Goal: Task Accomplishment & Management: Manage account settings

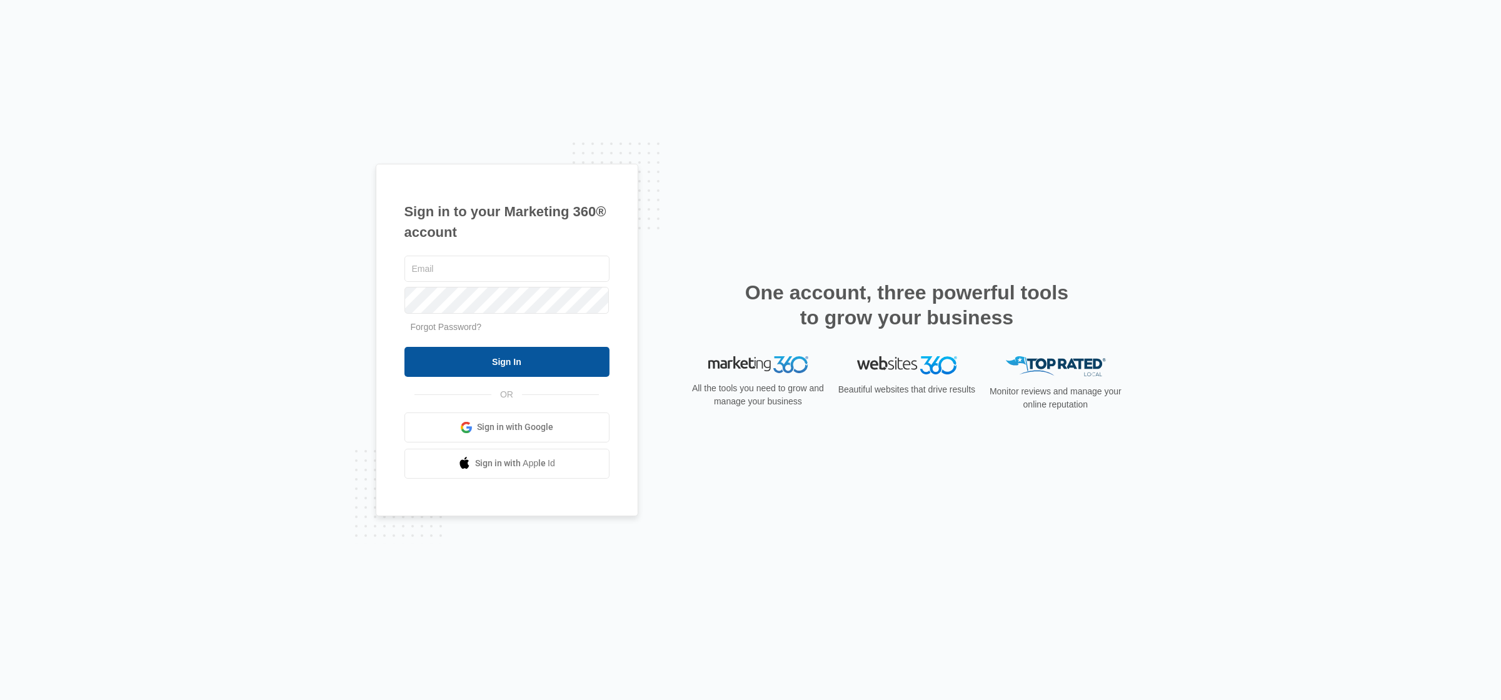
type input "[EMAIL_ADDRESS][DOMAIN_NAME]"
click at [486, 364] on input "Sign In" at bounding box center [506, 362] width 205 height 30
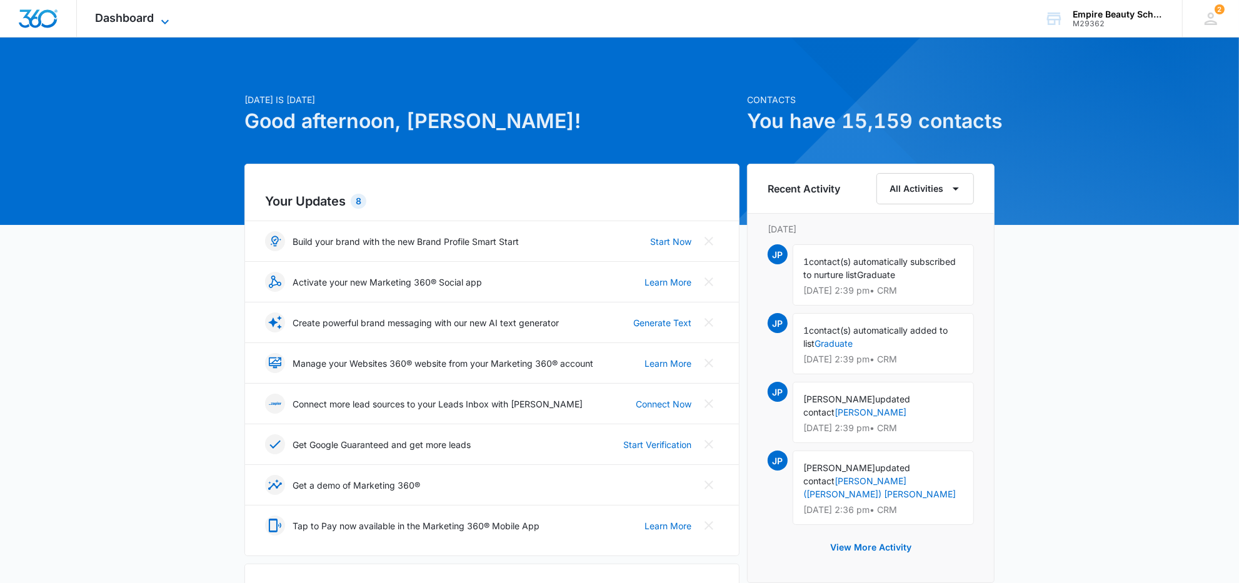
click at [134, 19] on span "Dashboard" at bounding box center [125, 17] width 59 height 13
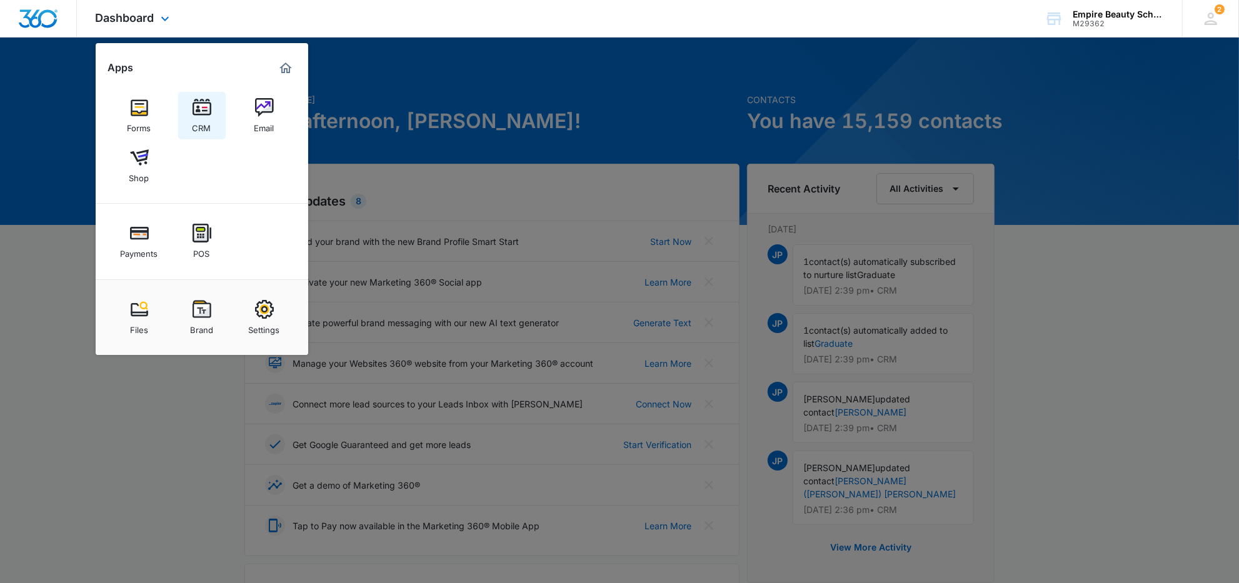
click at [202, 111] on img at bounding box center [202, 107] width 19 height 19
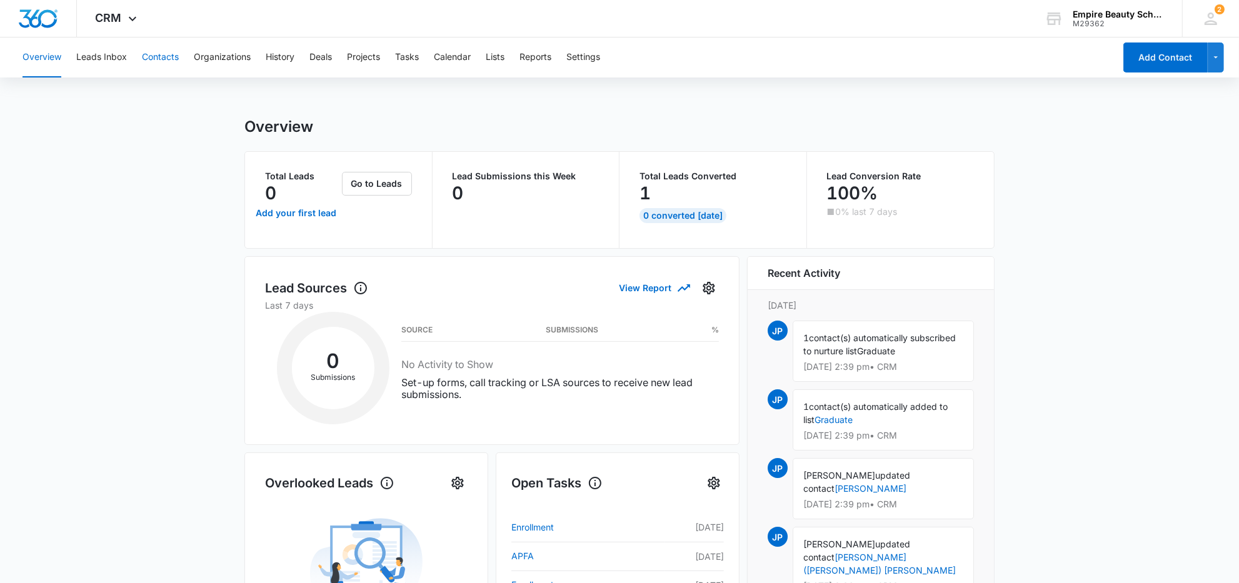
click at [144, 59] on button "Contacts" at bounding box center [160, 58] width 37 height 40
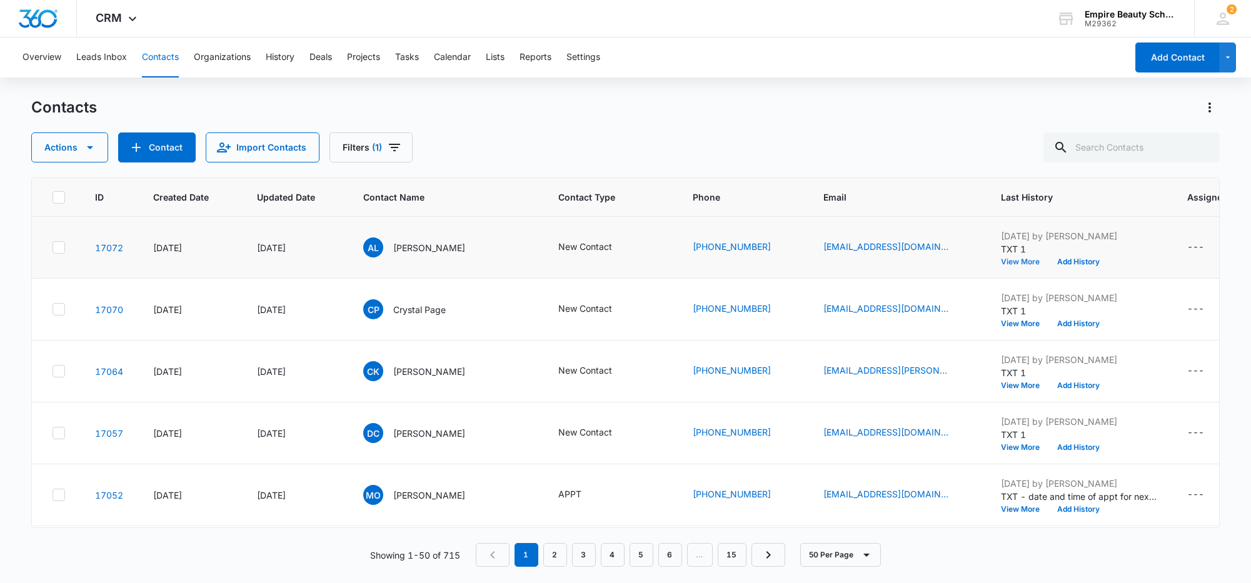
click at [1009, 261] on button "View More" at bounding box center [1025, 262] width 48 height 8
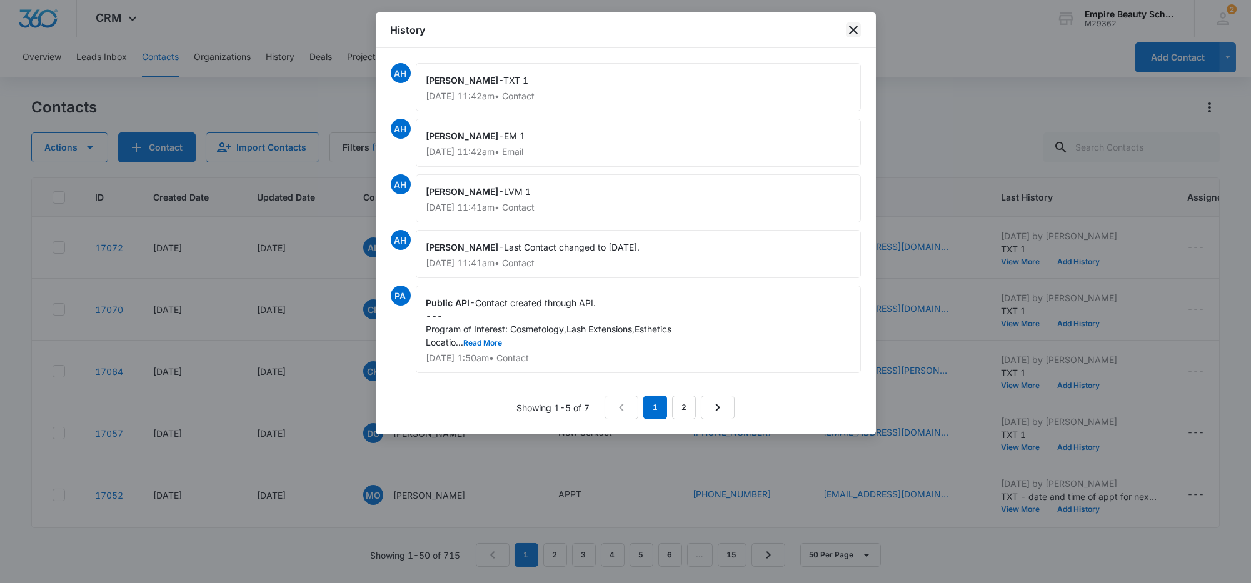
click at [850, 27] on icon "close" at bounding box center [853, 30] width 9 height 9
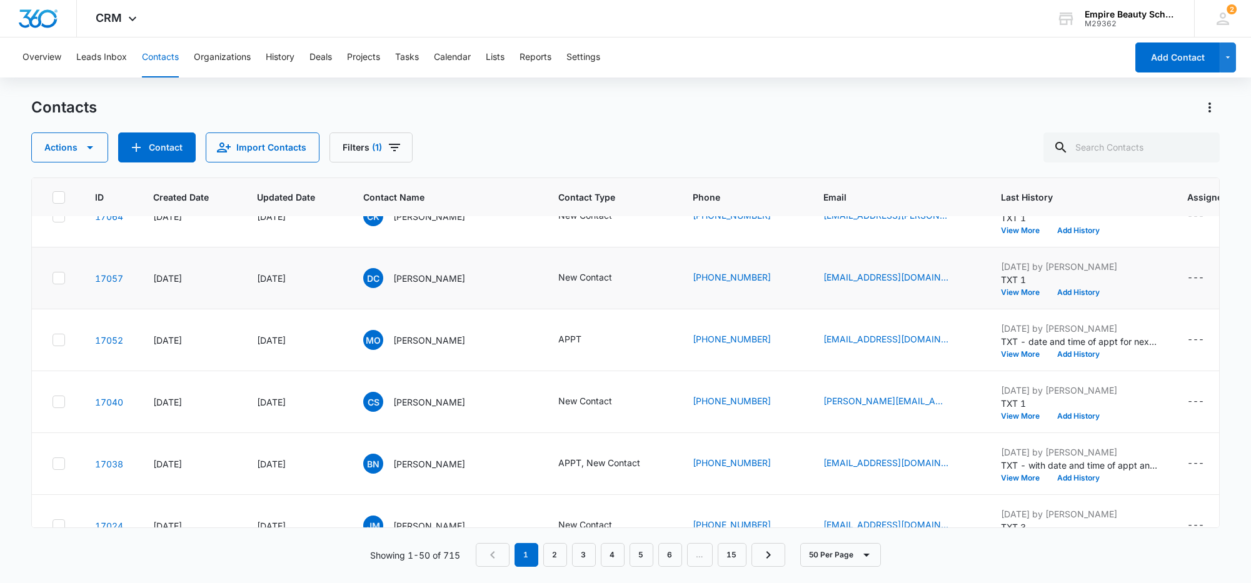
scroll to position [156, 0]
click at [1008, 352] on button "View More" at bounding box center [1025, 354] width 48 height 8
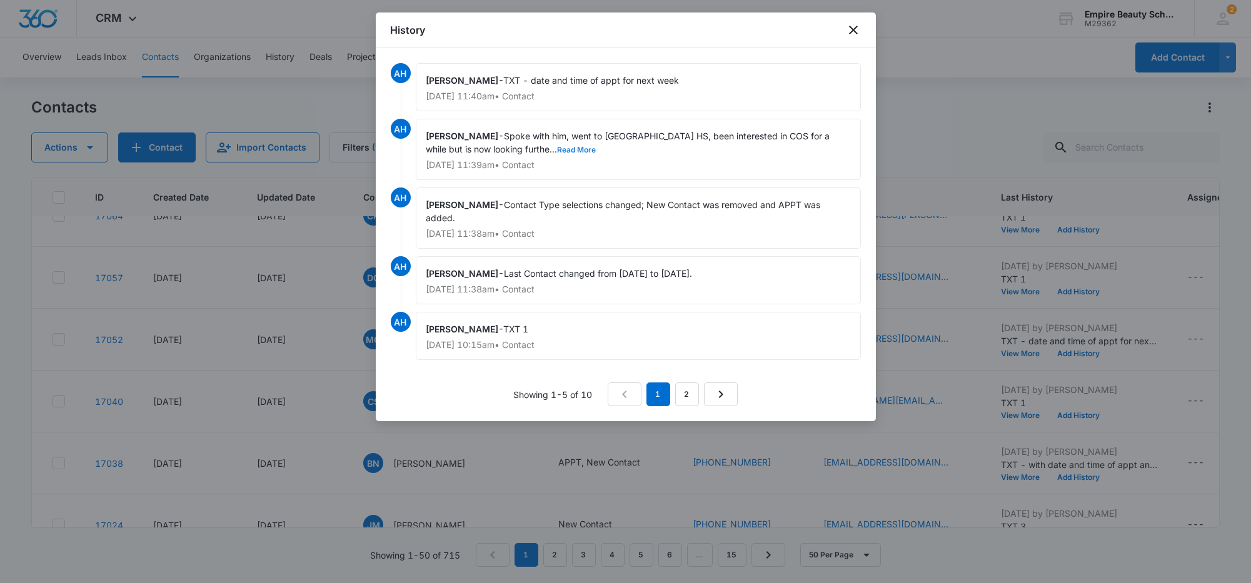
click at [558, 151] on button "Read More" at bounding box center [577, 150] width 39 height 8
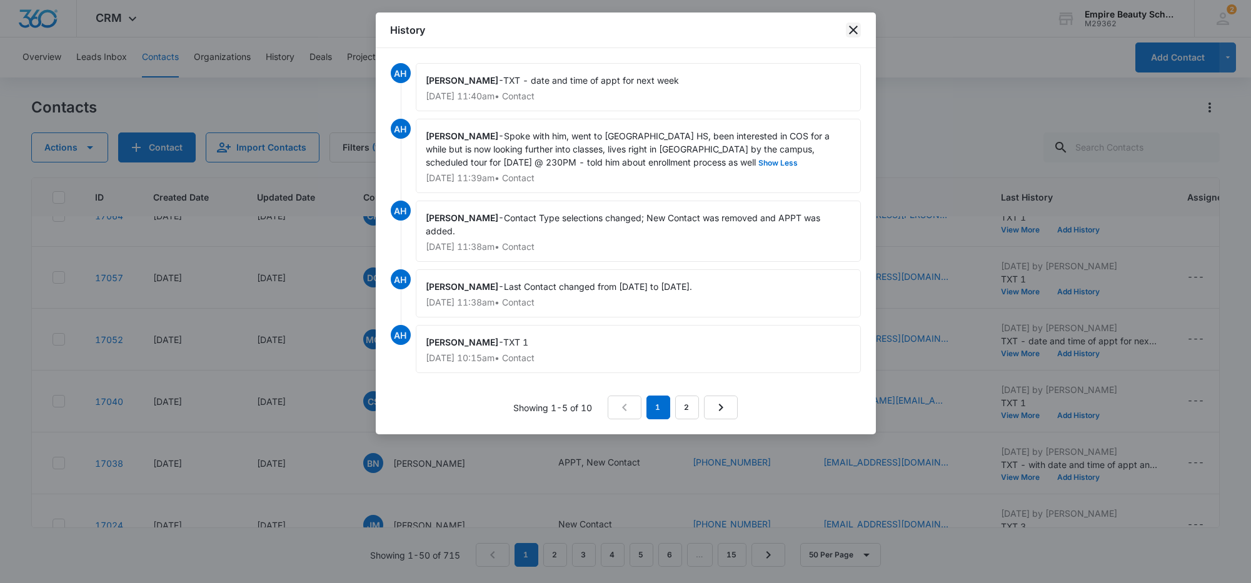
click at [848, 33] on icon "close" at bounding box center [853, 30] width 15 height 15
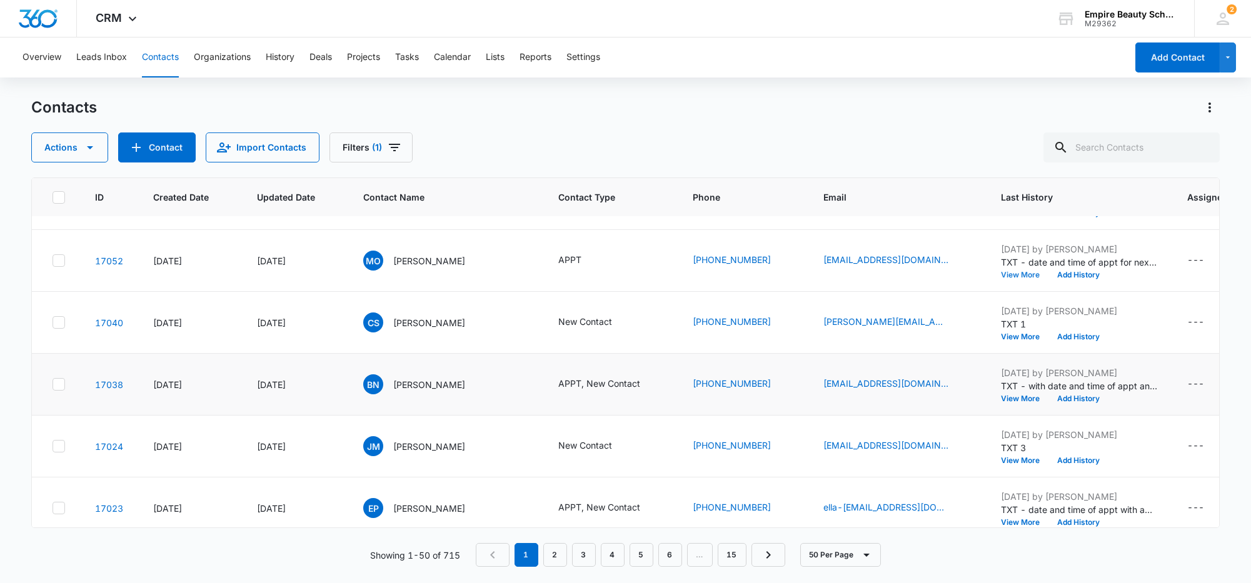
scroll to position [312, 0]
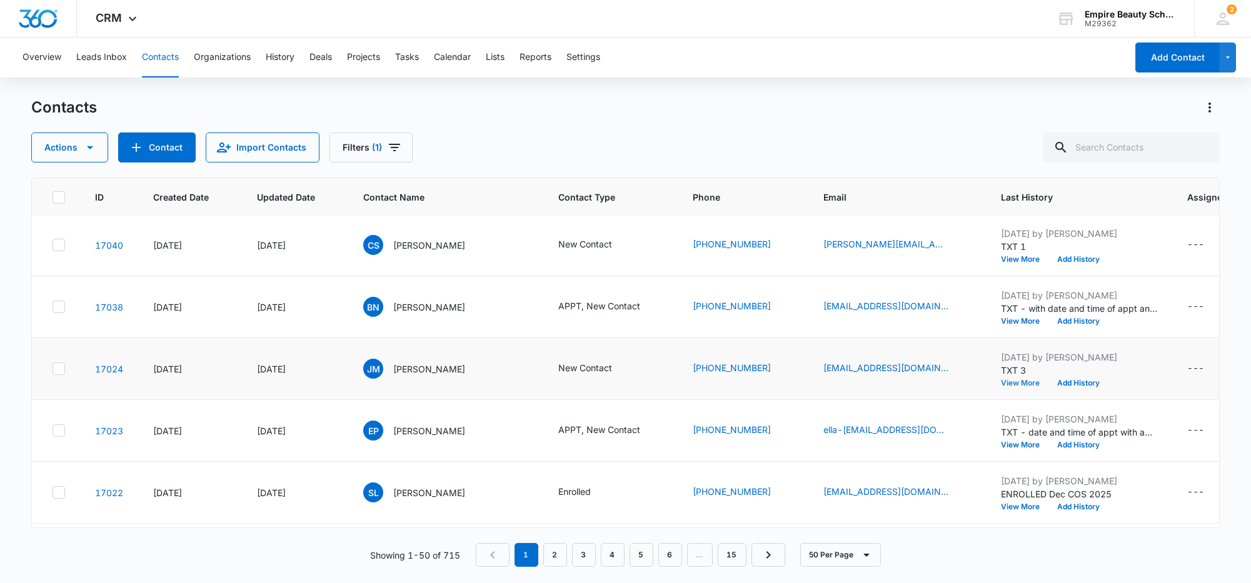
click at [1001, 380] on button "View More" at bounding box center [1025, 383] width 48 height 8
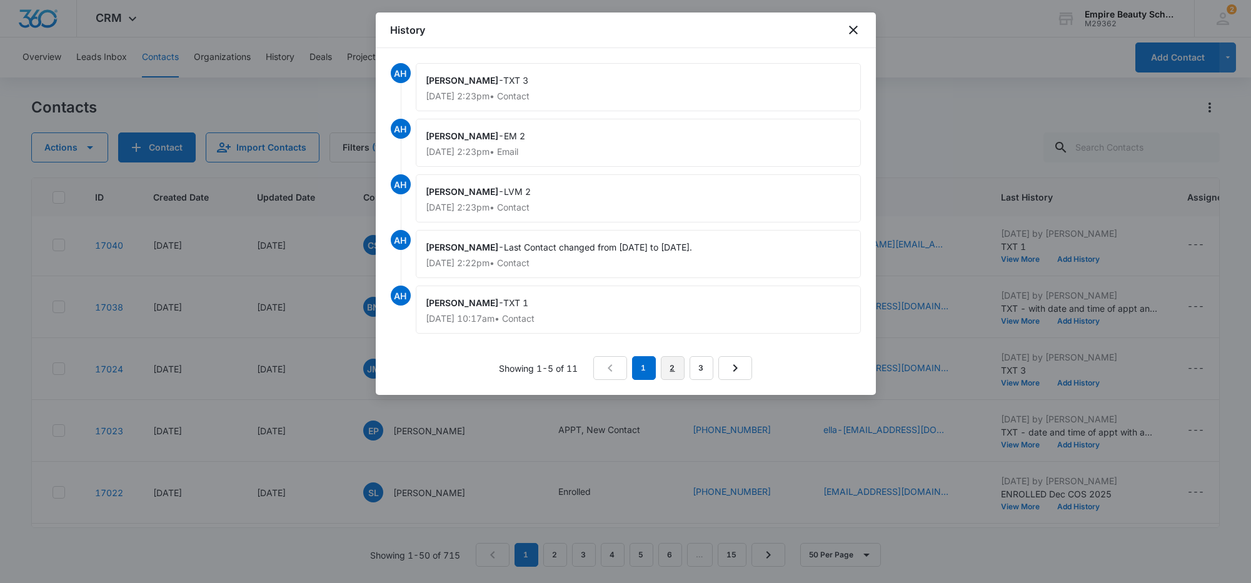
click at [675, 364] on link "2" at bounding box center [673, 368] width 24 height 24
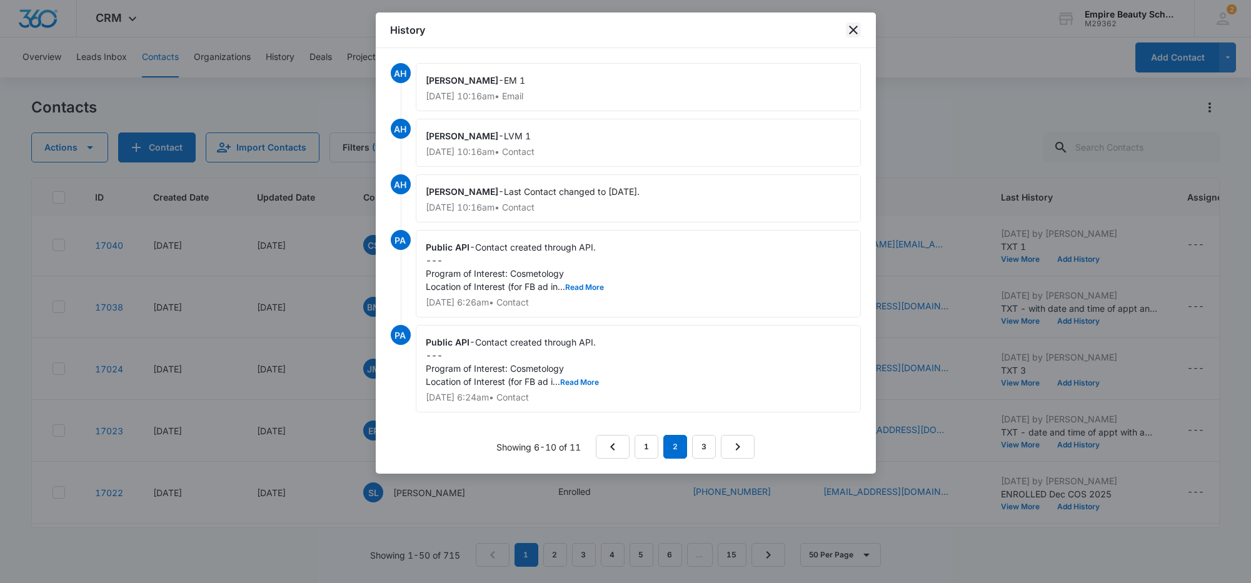
click at [855, 28] on icon "close" at bounding box center [853, 30] width 15 height 15
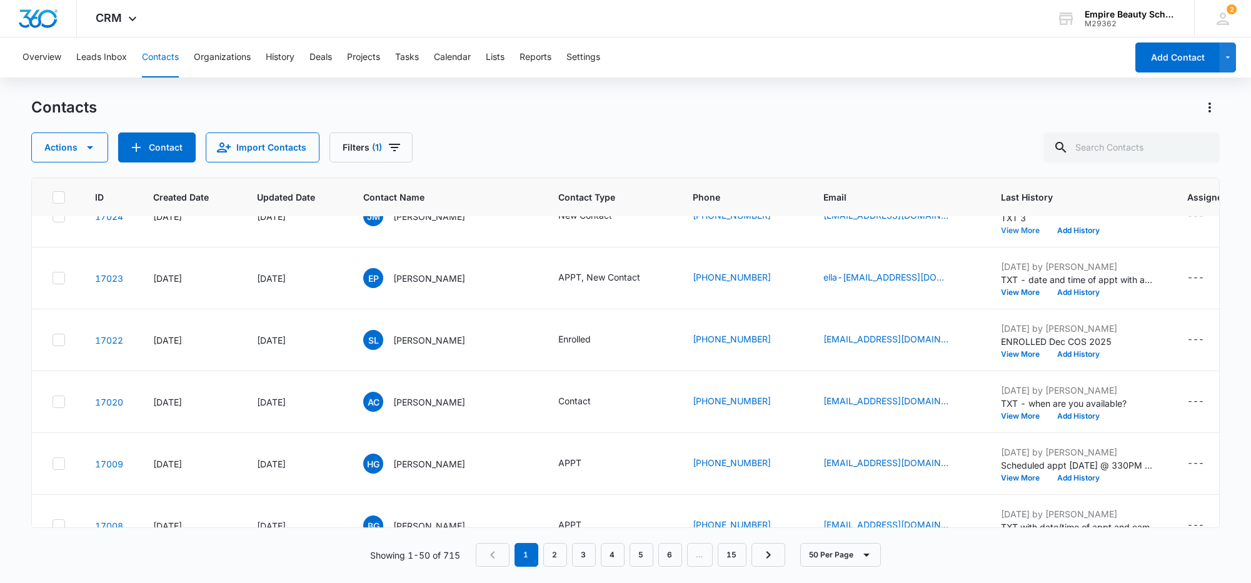
scroll to position [469, 0]
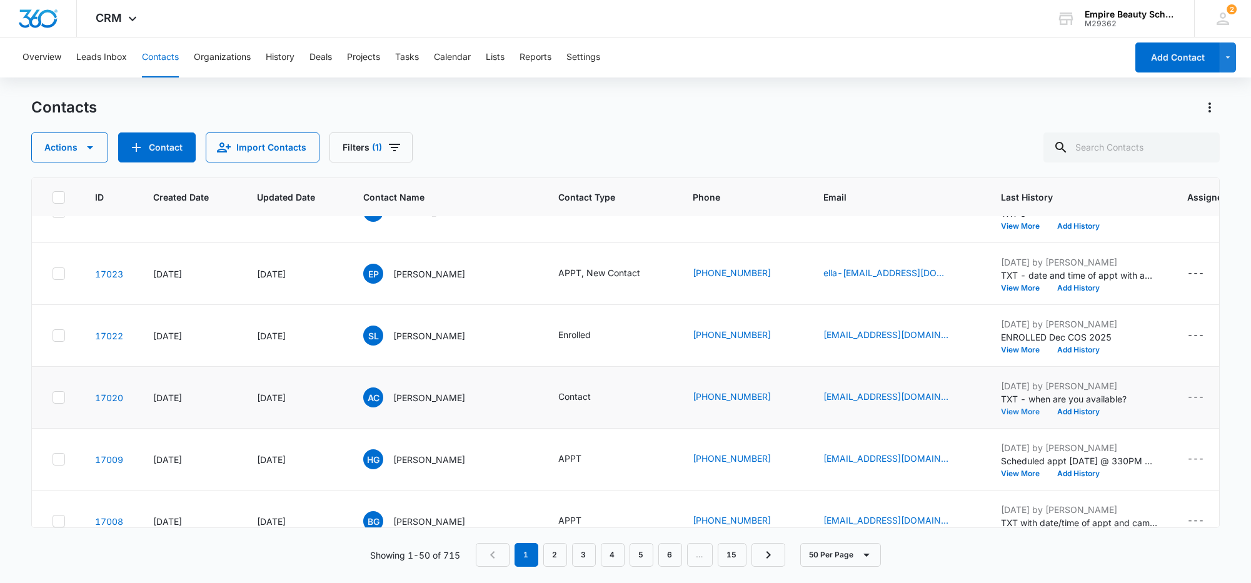
click at [1004, 409] on button "View More" at bounding box center [1025, 412] width 48 height 8
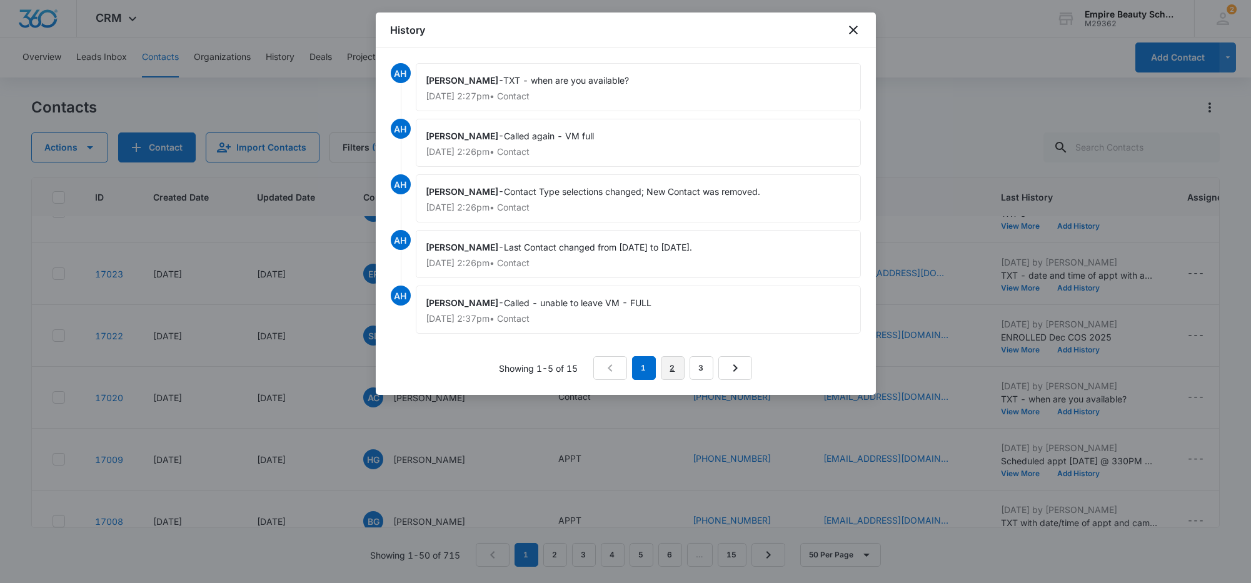
click at [676, 365] on link "2" at bounding box center [673, 368] width 24 height 24
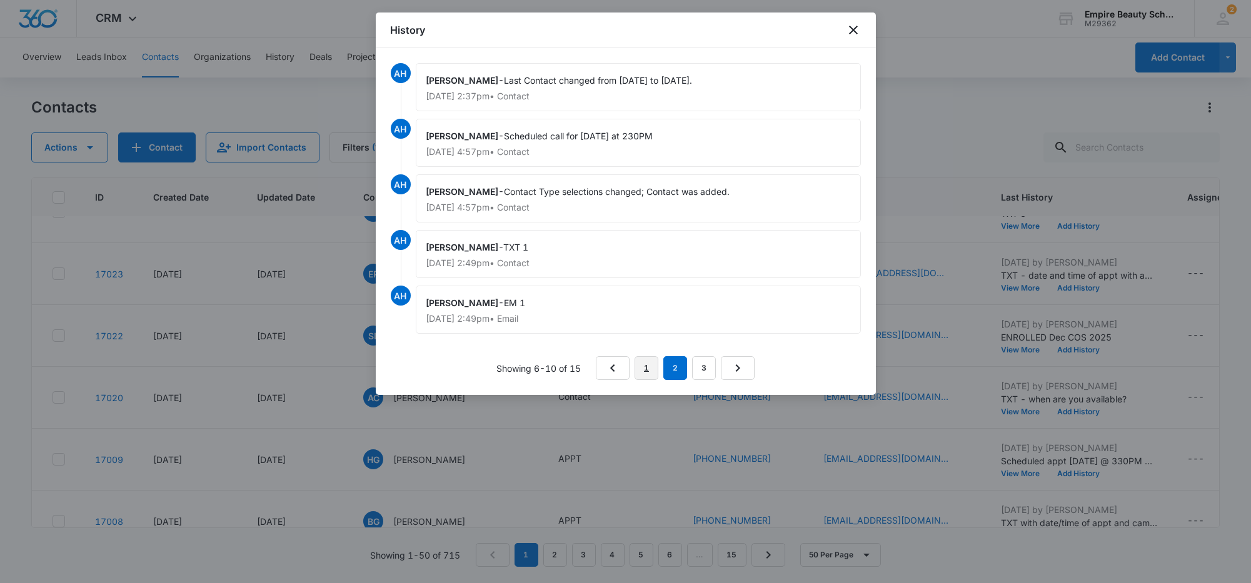
click at [648, 366] on link "1" at bounding box center [647, 368] width 24 height 24
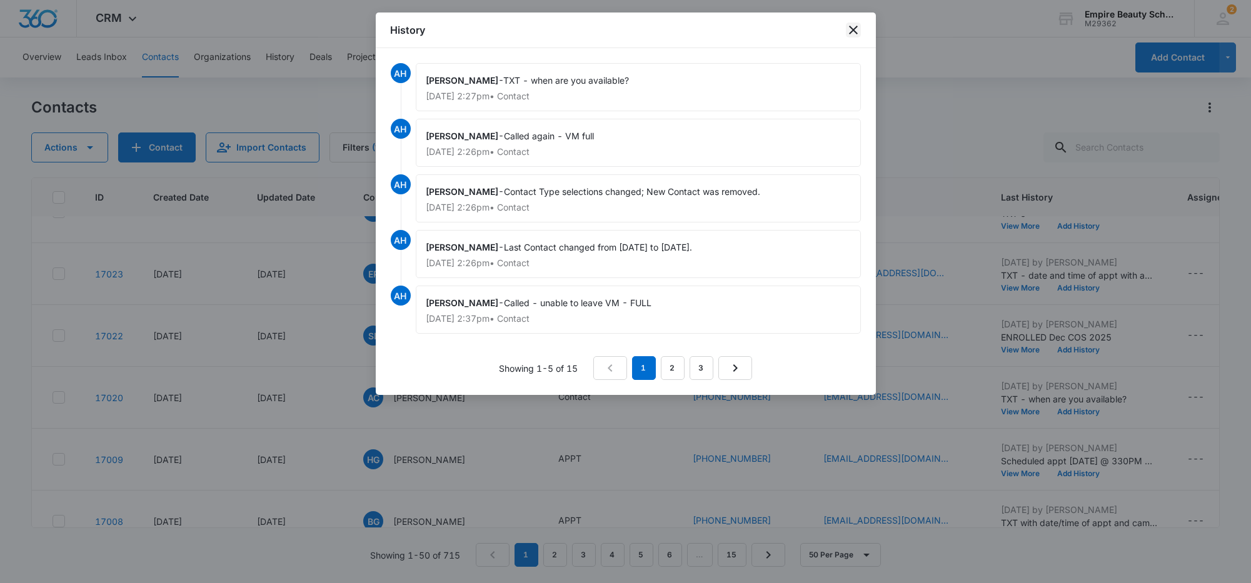
click at [854, 28] on icon "close" at bounding box center [853, 30] width 9 height 9
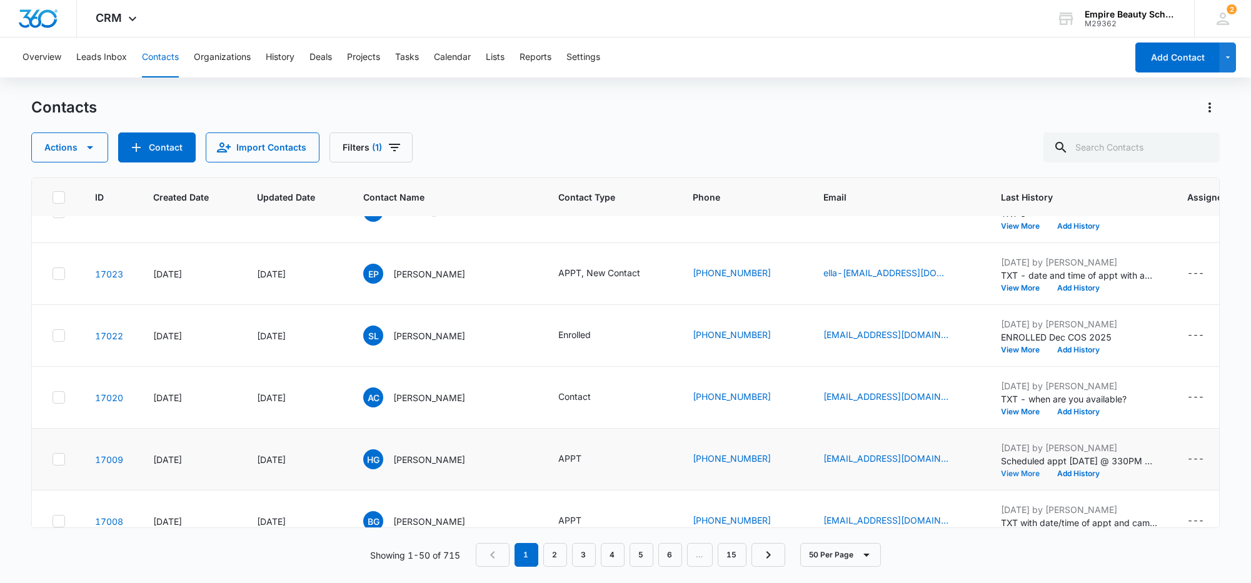
click at [1005, 475] on button "View More" at bounding box center [1025, 474] width 48 height 8
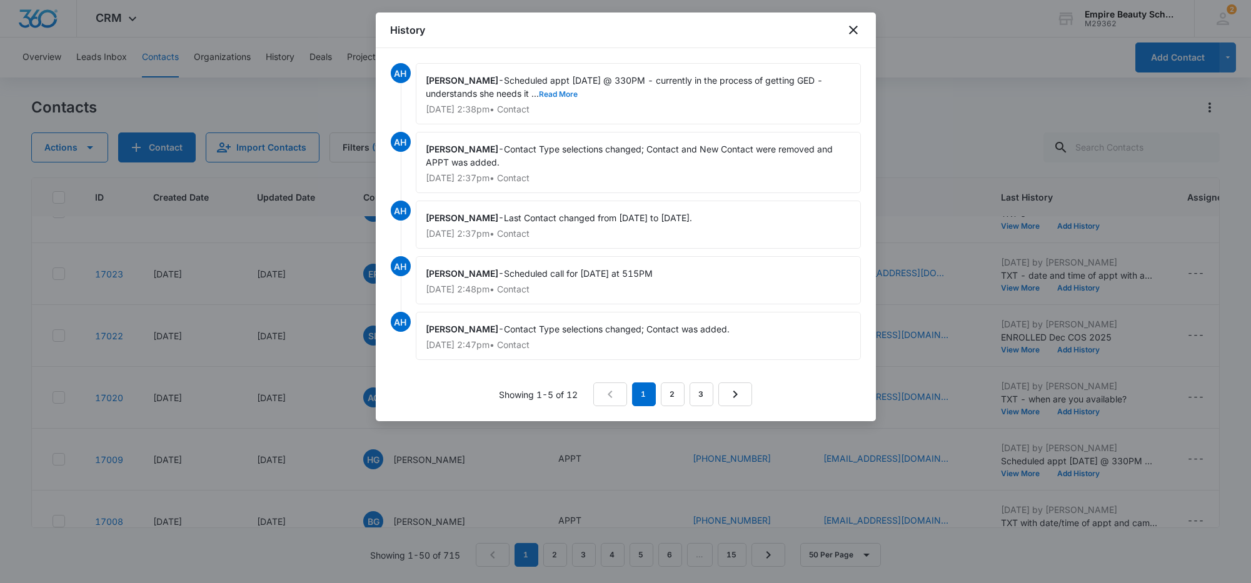
click at [555, 93] on button "Read More" at bounding box center [559, 95] width 39 height 8
click at [848, 32] on icon "close" at bounding box center [853, 30] width 15 height 15
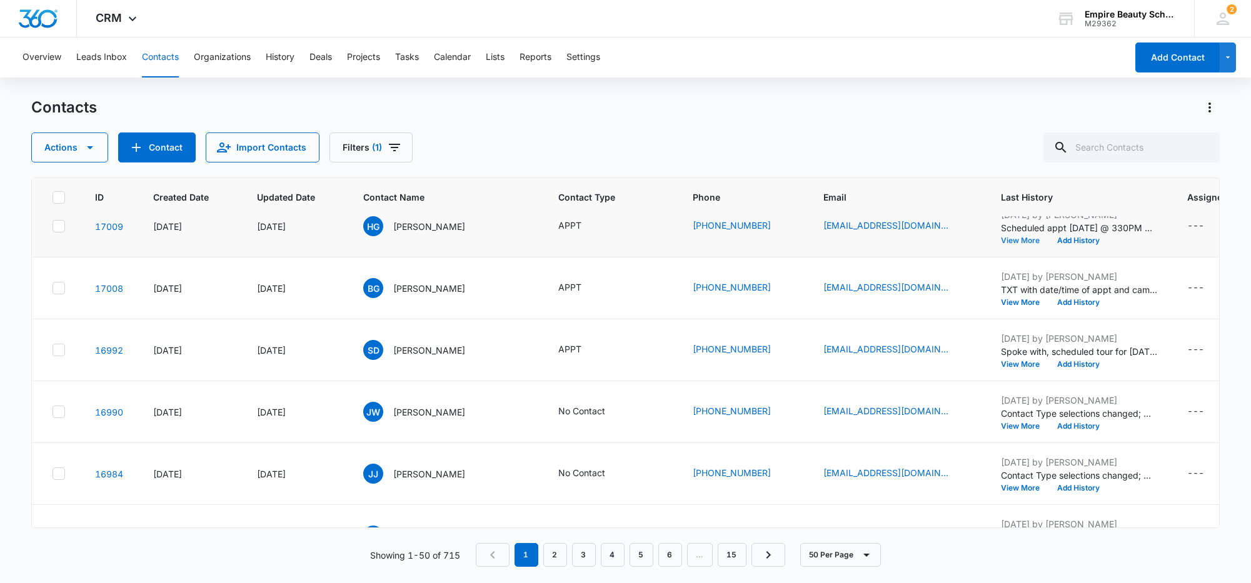
scroll to position [703, 0]
click at [1001, 302] on button "View More" at bounding box center [1025, 302] width 48 height 8
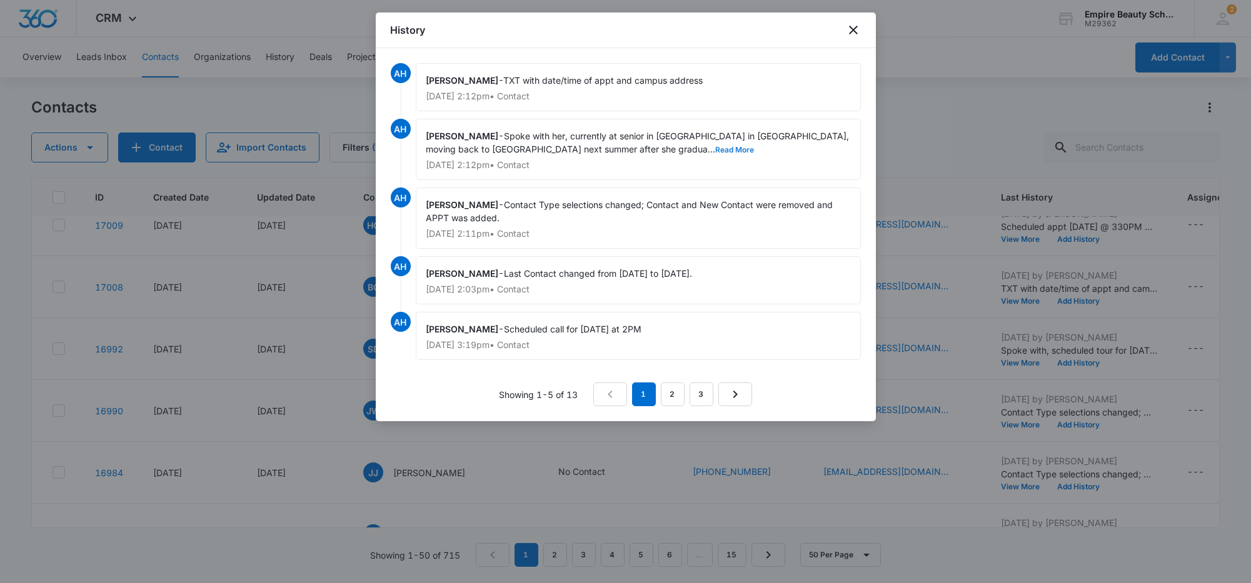
click at [716, 148] on button "Read More" at bounding box center [735, 150] width 39 height 8
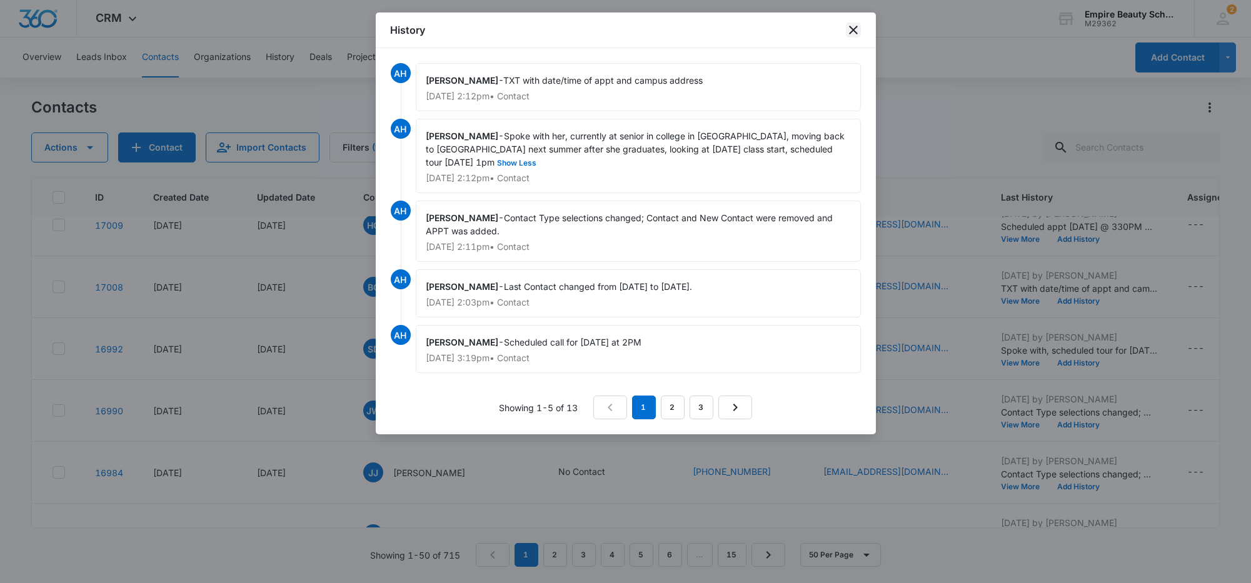
click at [851, 29] on icon "close" at bounding box center [853, 30] width 15 height 15
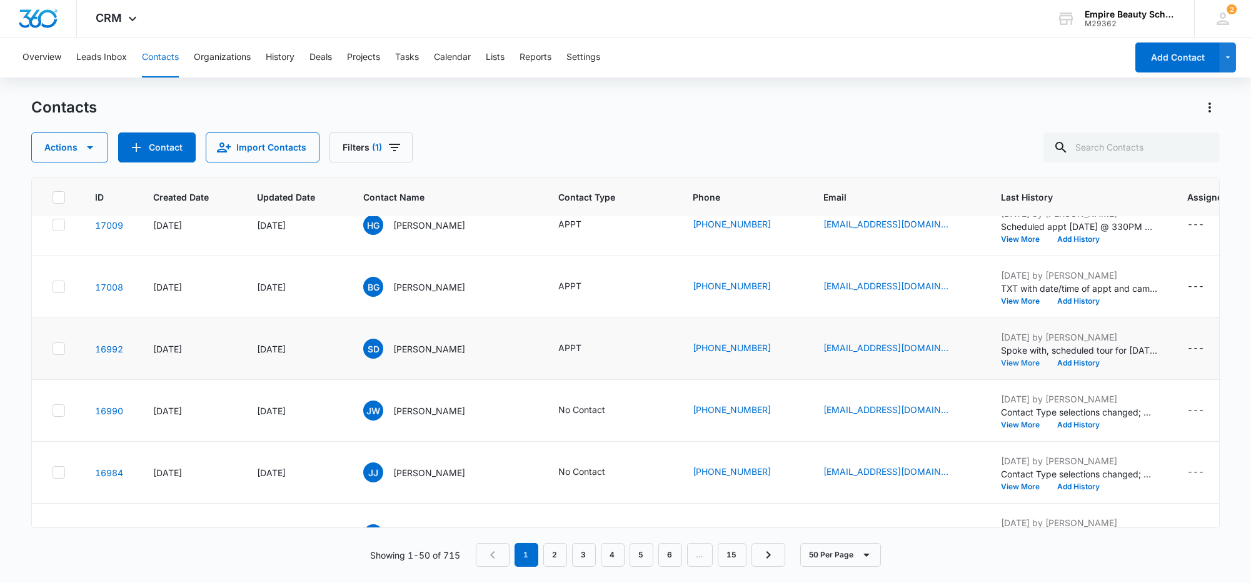
click at [1011, 360] on button "View More" at bounding box center [1025, 363] width 48 height 8
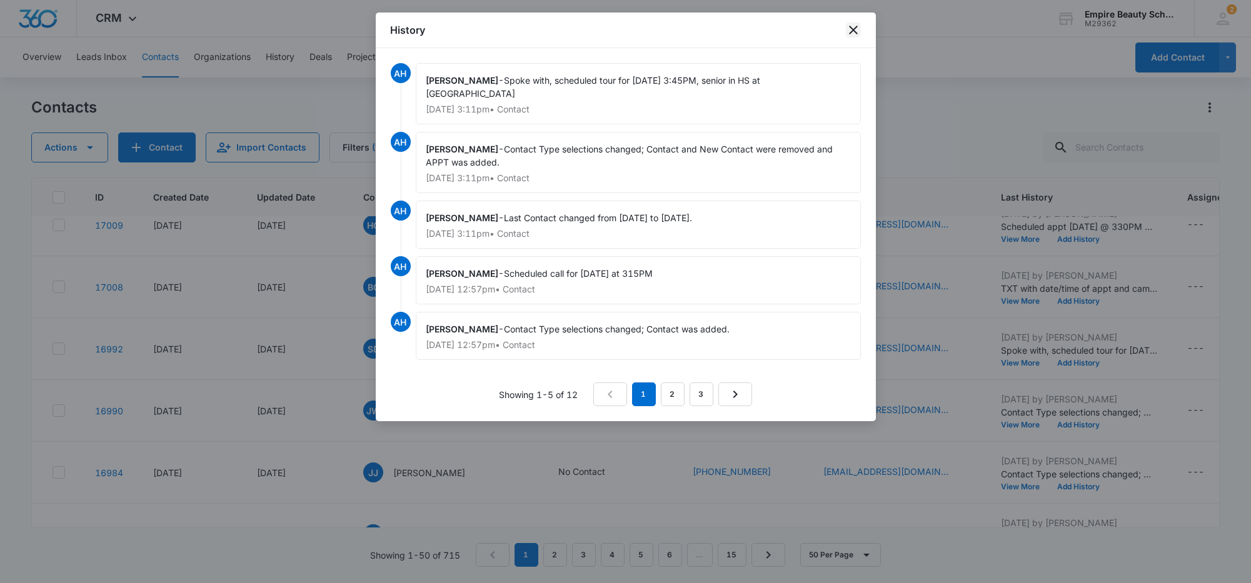
click at [848, 33] on icon "close" at bounding box center [853, 30] width 15 height 15
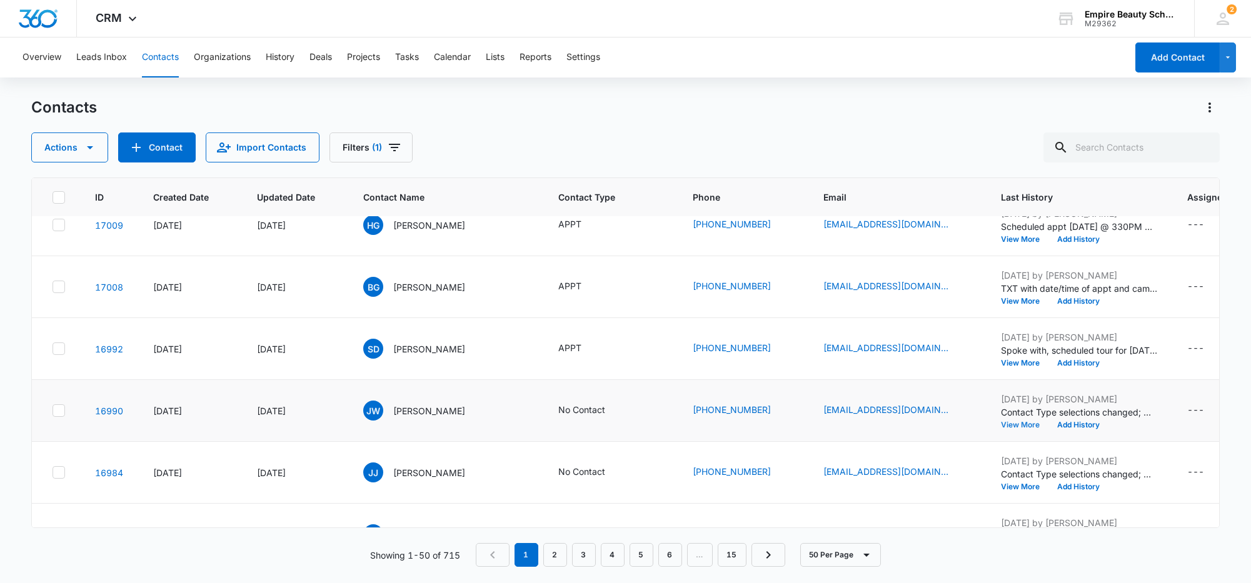
click at [1001, 427] on button "View More" at bounding box center [1025, 425] width 48 height 8
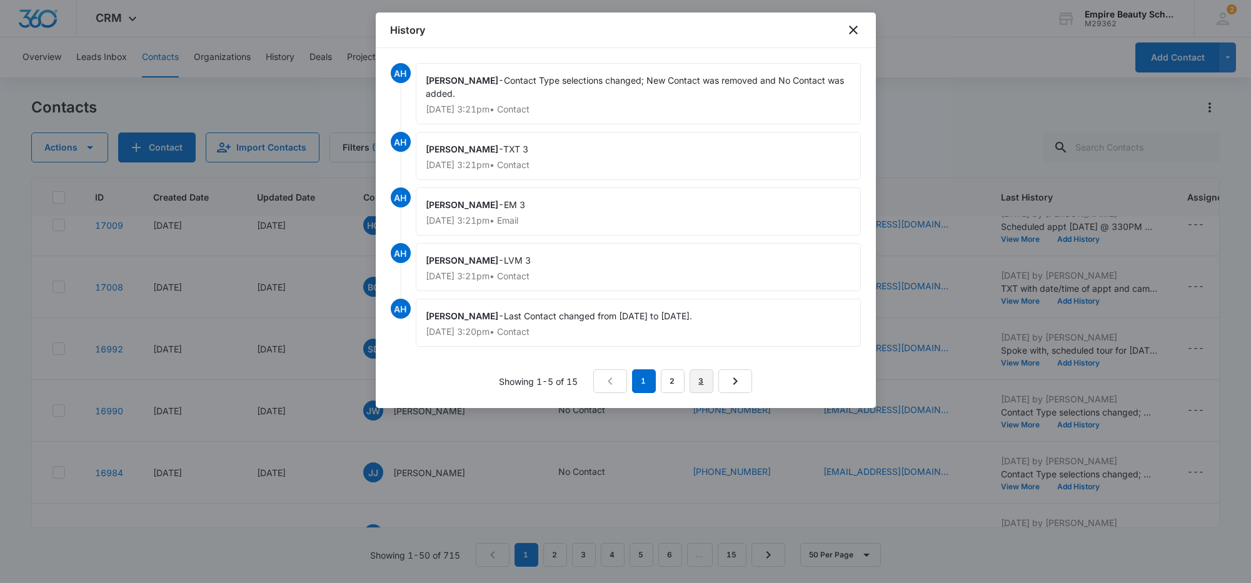
click at [705, 382] on link "3" at bounding box center [702, 381] width 24 height 24
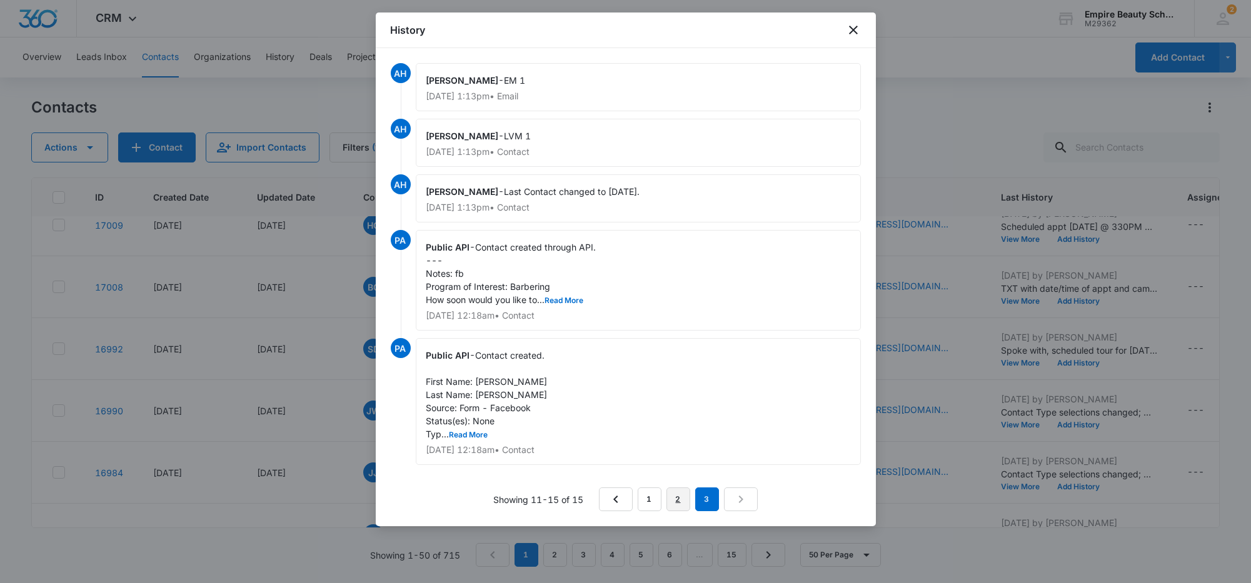
click at [676, 503] on link "2" at bounding box center [678, 500] width 24 height 24
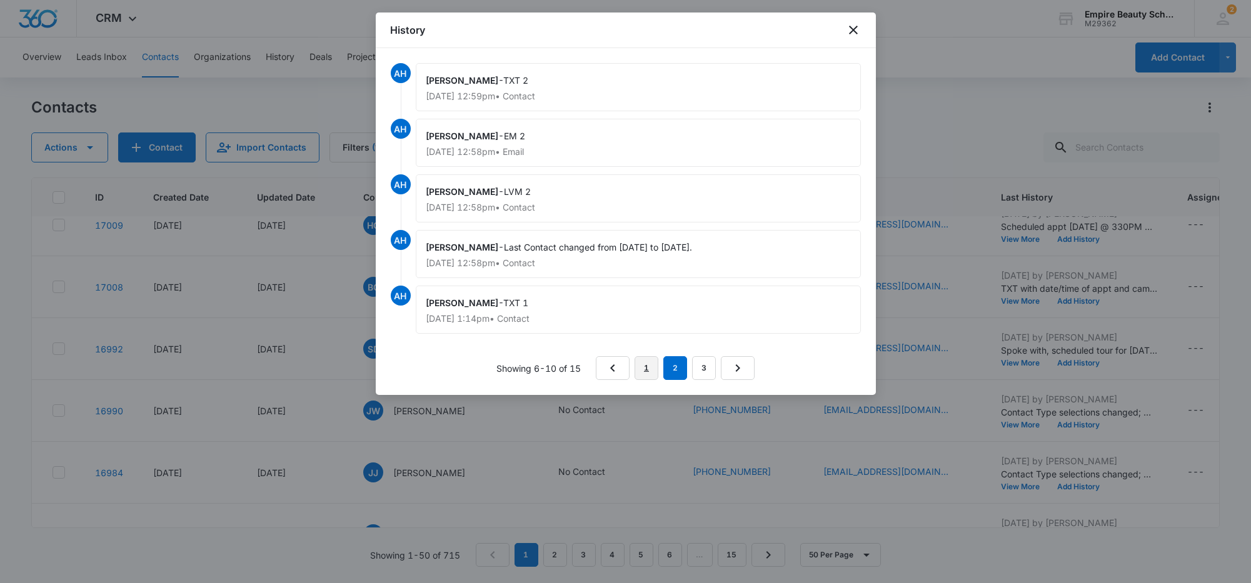
click at [645, 373] on link "1" at bounding box center [647, 368] width 24 height 24
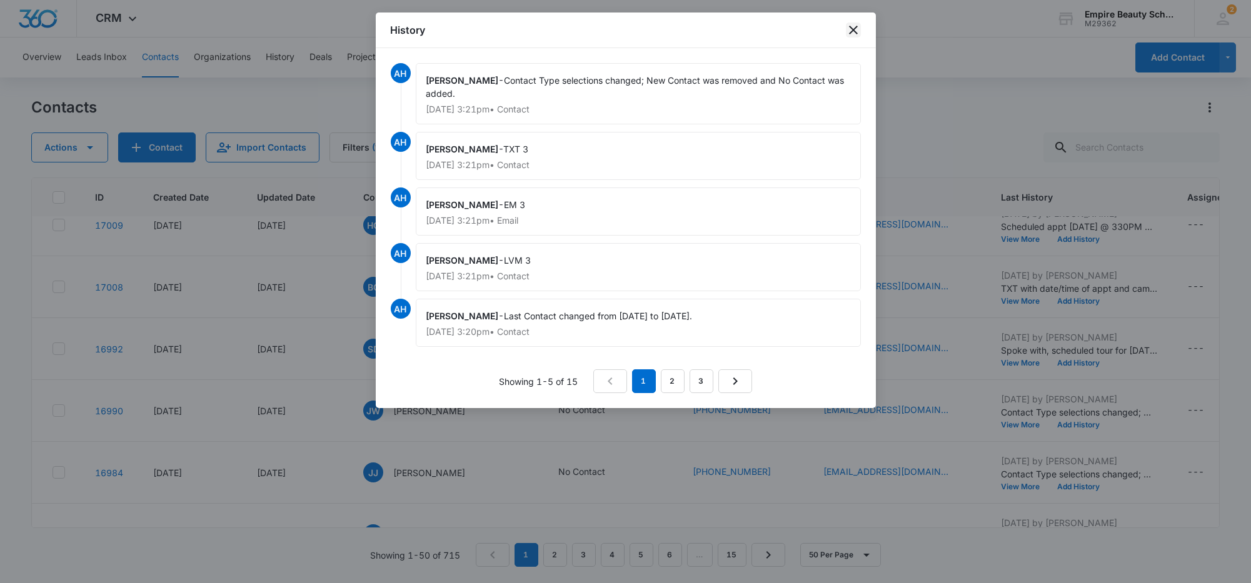
click at [850, 33] on icon "close" at bounding box center [853, 30] width 9 height 9
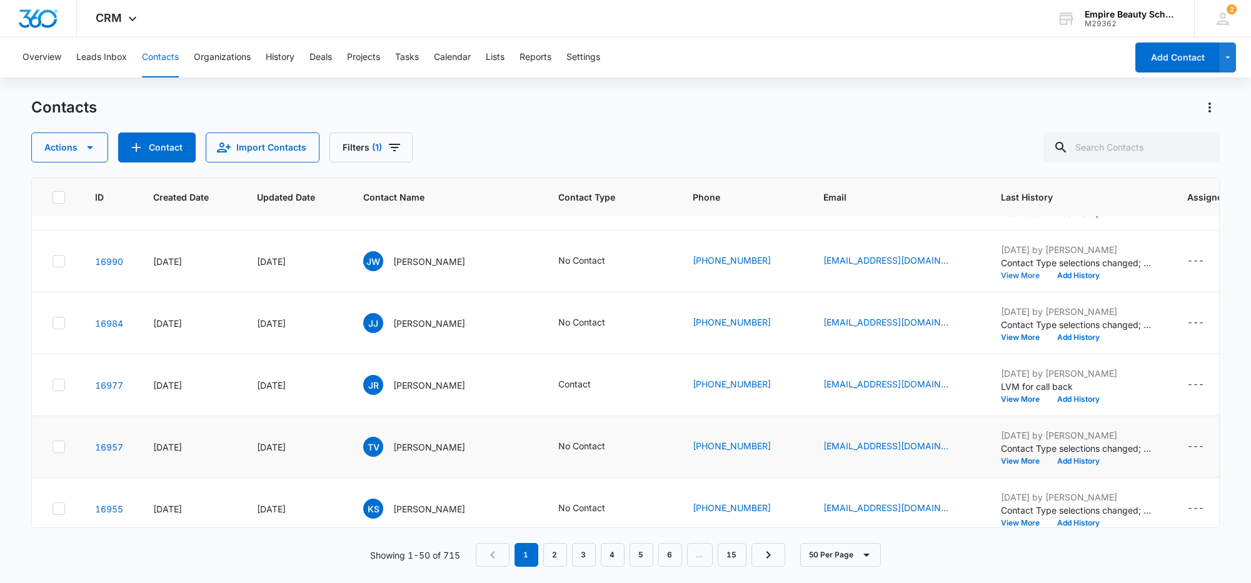
scroll to position [860, 0]
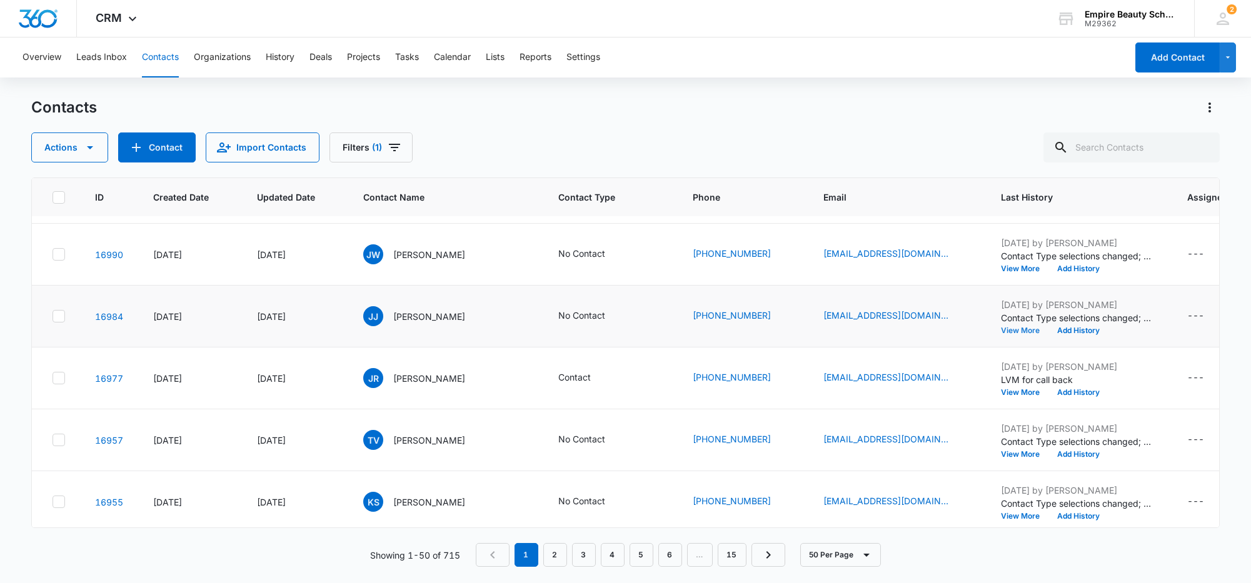
click at [1008, 327] on button "View More" at bounding box center [1025, 331] width 48 height 8
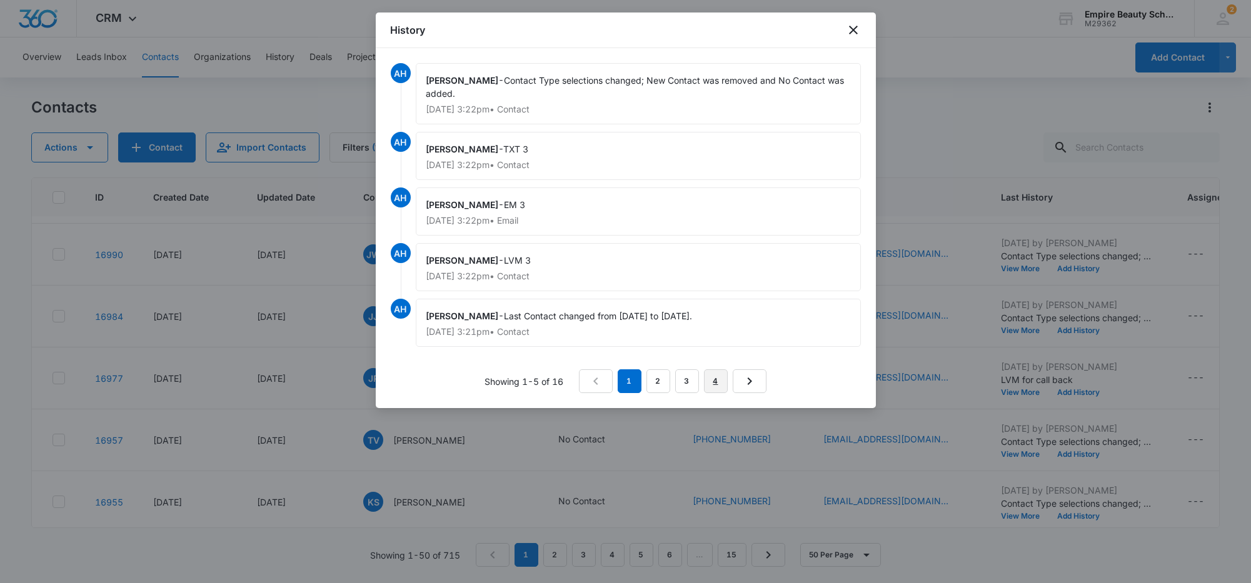
click at [711, 384] on link "4" at bounding box center [716, 381] width 24 height 24
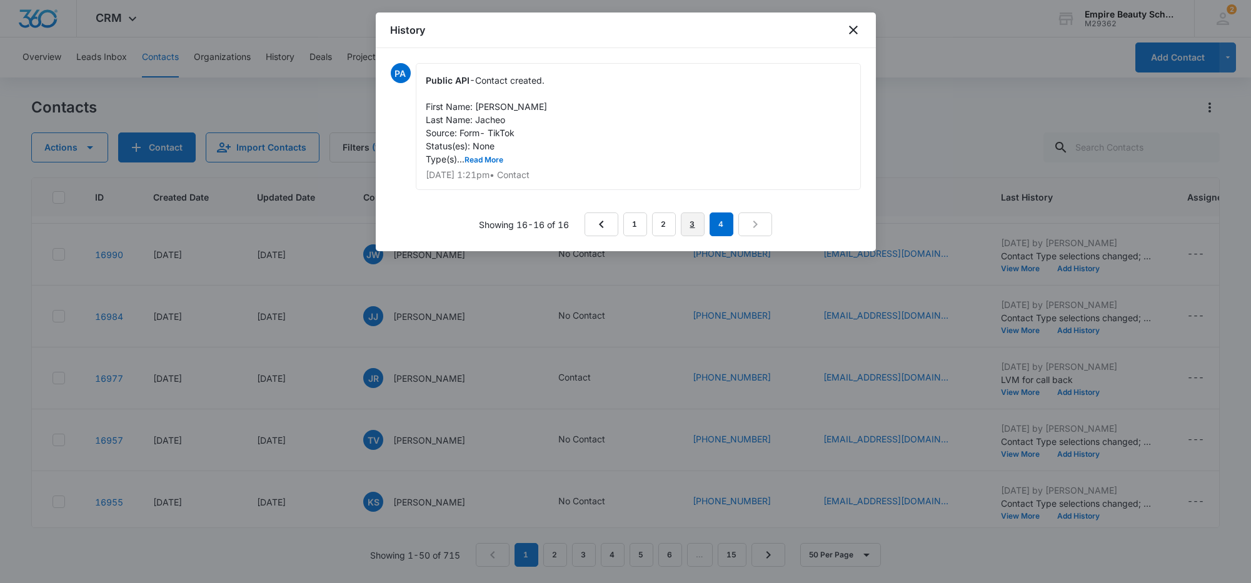
click at [700, 226] on link "3" at bounding box center [693, 225] width 24 height 24
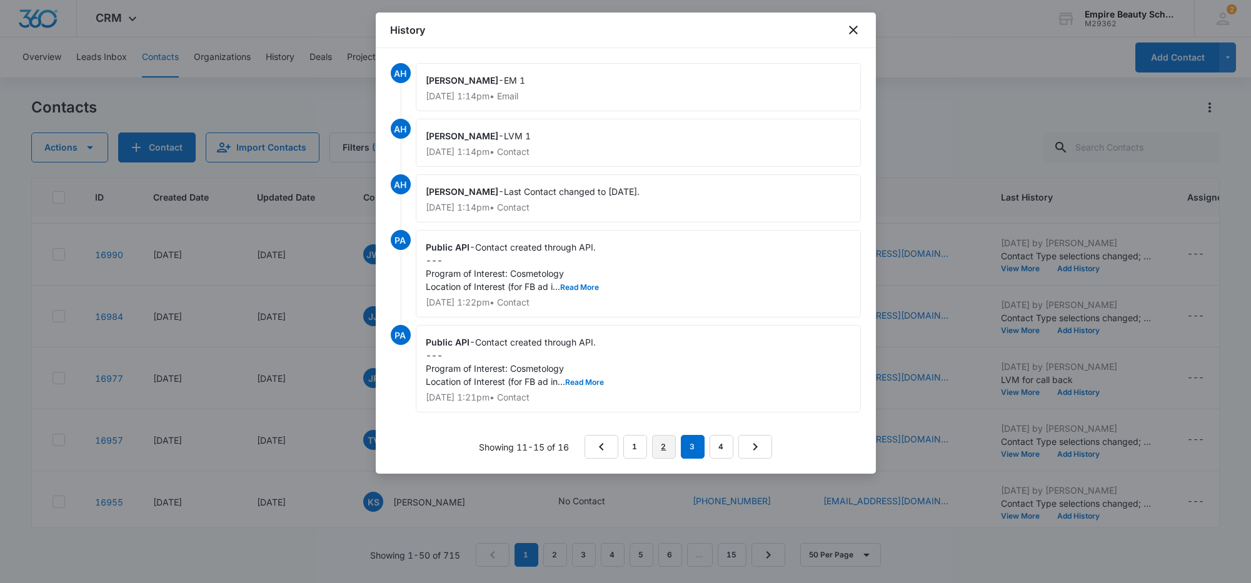
click at [670, 449] on link "2" at bounding box center [664, 447] width 24 height 24
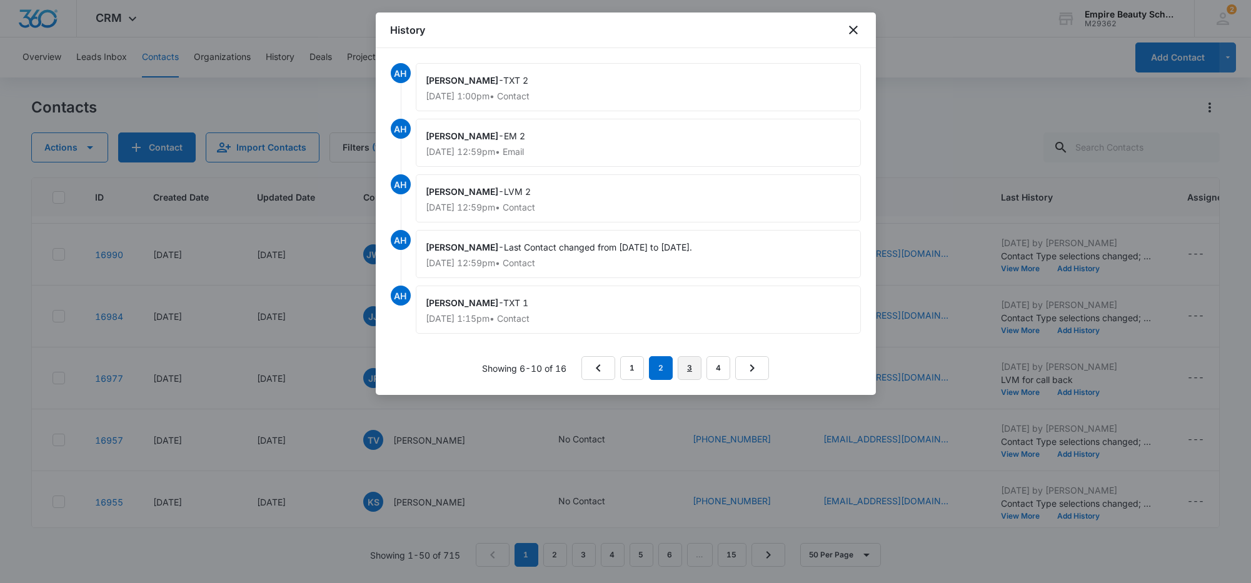
click at [698, 369] on link "3" at bounding box center [690, 368] width 24 height 24
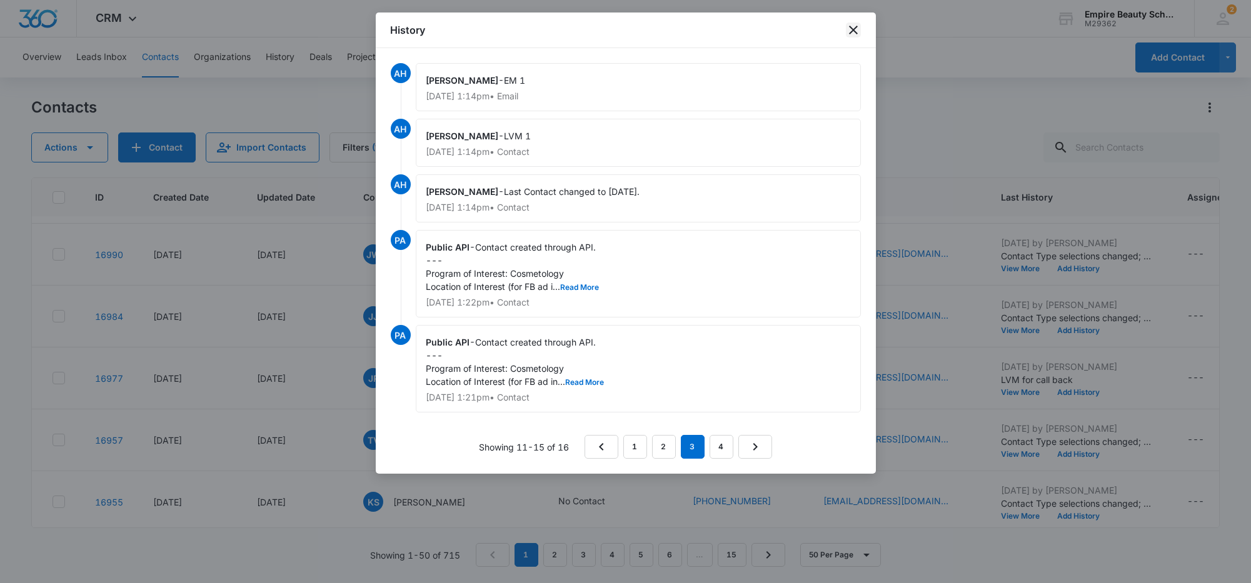
click at [855, 29] on icon "close" at bounding box center [853, 30] width 15 height 15
